Goal: Information Seeking & Learning: Learn about a topic

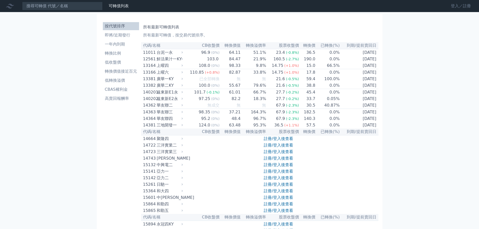
click at [458, 5] on link "登入／註冊" at bounding box center [460, 6] width 28 height 8
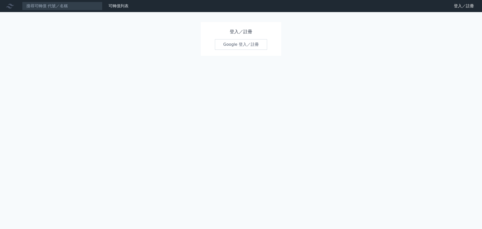
click at [236, 43] on link "Google 登入／註冊" at bounding box center [241, 44] width 52 height 11
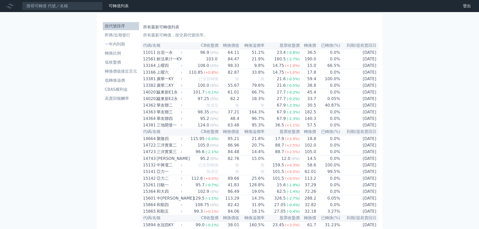
click at [122, 32] on link "即將/近期發行" at bounding box center [121, 35] width 36 height 8
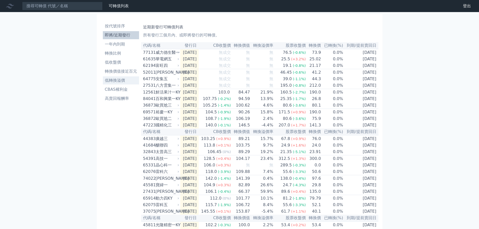
click at [112, 82] on li "低轉換溢價" at bounding box center [121, 80] width 36 height 6
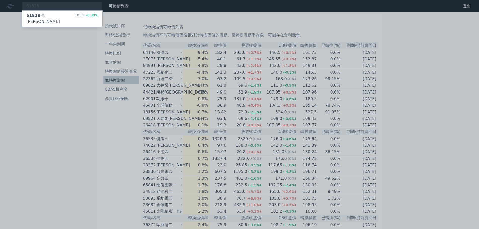
type input "61828"
click at [57, 13] on div "61828 合晶八 103.5 -0.30%" at bounding box center [62, 19] width 80 height 16
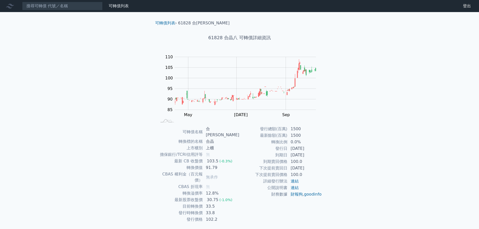
drag, startPoint x: 299, startPoint y: 155, endPoint x: 327, endPoint y: 155, distance: 27.1
click at [323, 155] on div "可轉債名稱 合晶八 轉換標的名稱 合晶 上市櫃別 上櫃 擔保銀行/TCRI信用評等 無 最新 CB 收盤價 103.5 (-0.3%) 轉換價值 91.79 …" at bounding box center [239, 174] width 177 height 97
click at [321, 167] on td "[DATE]" at bounding box center [304, 168] width 34 height 7
click at [70, 10] on input at bounding box center [62, 6] width 80 height 9
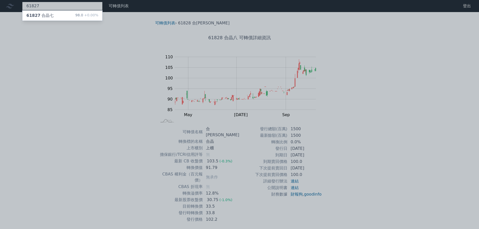
type input "61827"
click at [73, 12] on div "61827 合晶七 98.0 +0.00%" at bounding box center [62, 16] width 80 height 10
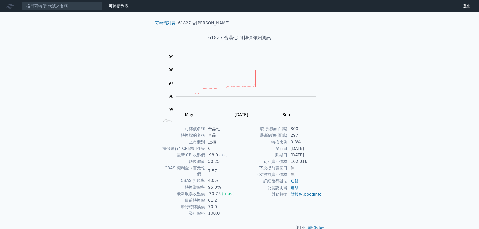
drag, startPoint x: 210, startPoint y: 155, endPoint x: 228, endPoint y: 155, distance: 18.1
click at [225, 155] on td "98.0 (0%)" at bounding box center [222, 155] width 34 height 7
click at [249, 172] on td "下次提前賣回價格" at bounding box center [263, 174] width 48 height 7
click at [49, 6] on input at bounding box center [62, 6] width 80 height 9
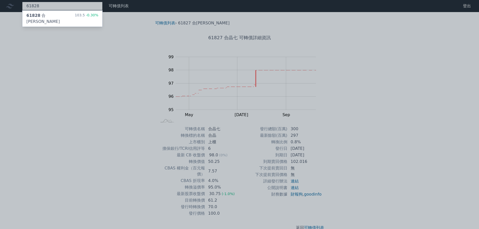
type input "61828"
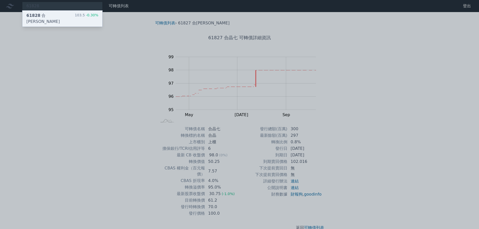
click at [53, 17] on div "61828 合晶八 103.5 -0.30%" at bounding box center [62, 19] width 80 height 16
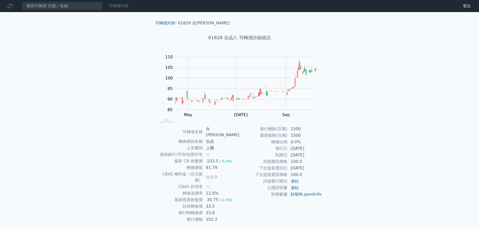
click at [122, 7] on link "可轉債列表" at bounding box center [119, 6] width 20 height 5
